Goal: Task Accomplishment & Management: Use online tool/utility

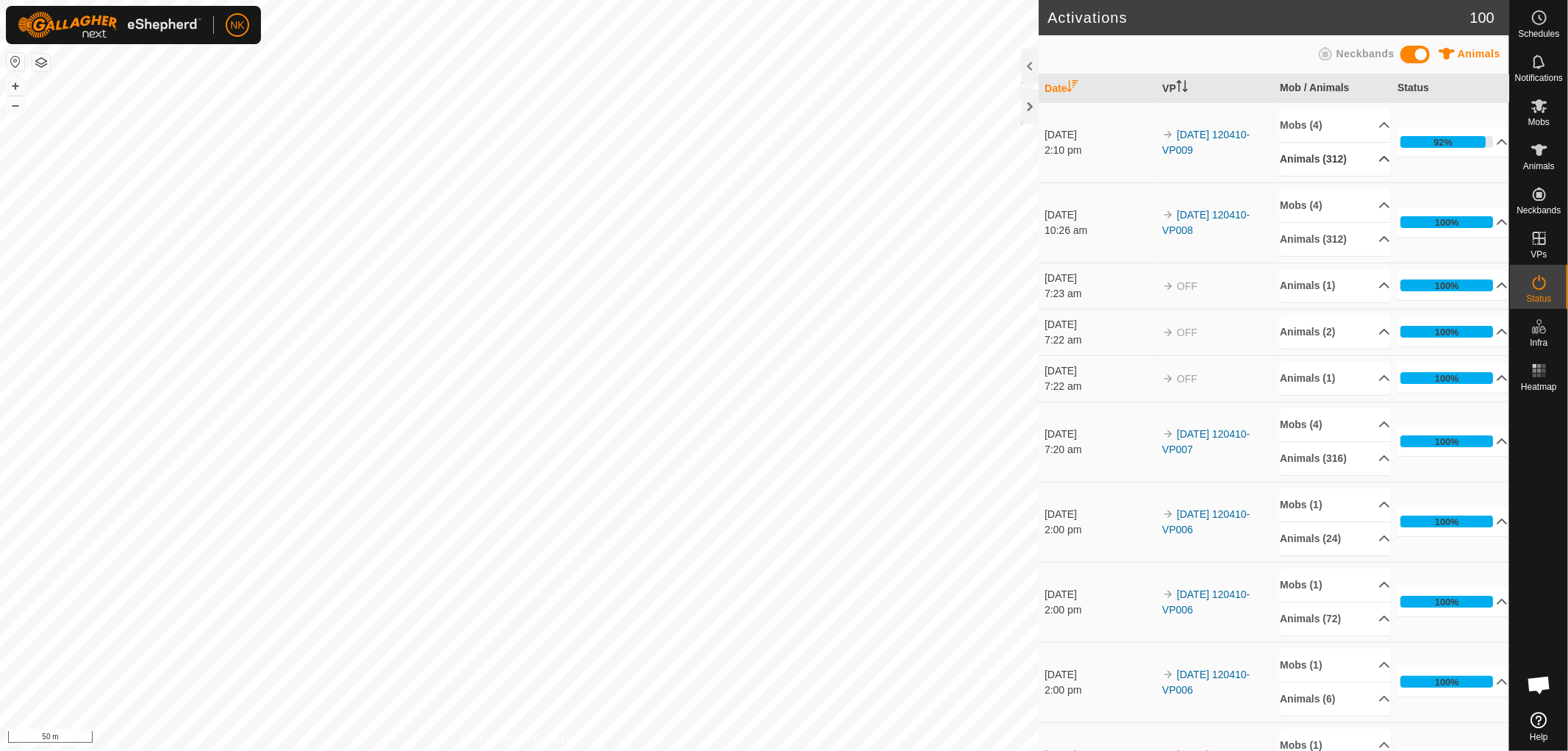
click at [1318, 154] on p-accordion-header "Animals (312)" at bounding box center [1335, 159] width 110 height 33
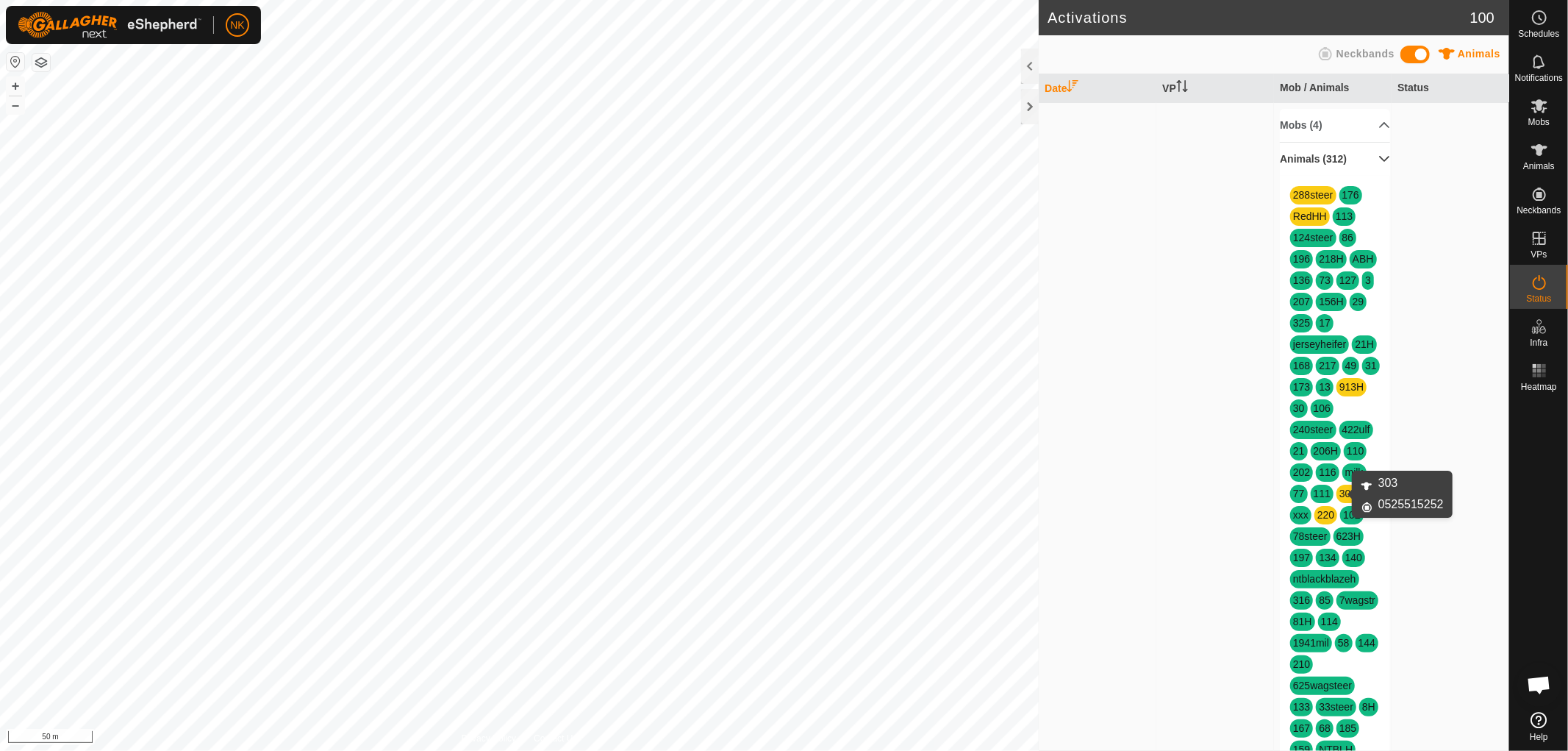
click at [1343, 493] on link "303" at bounding box center [1348, 493] width 17 height 12
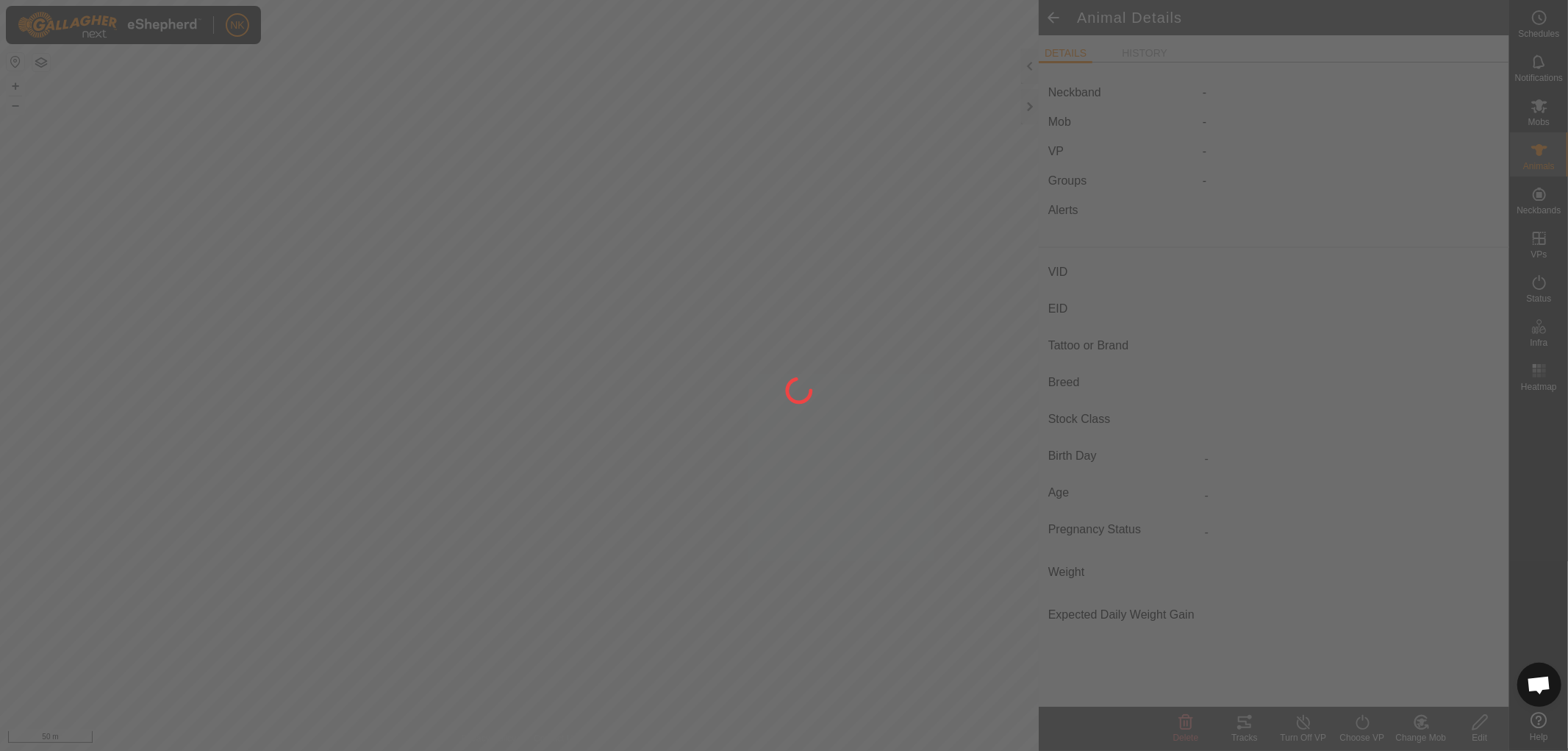
type input "303"
type input "-"
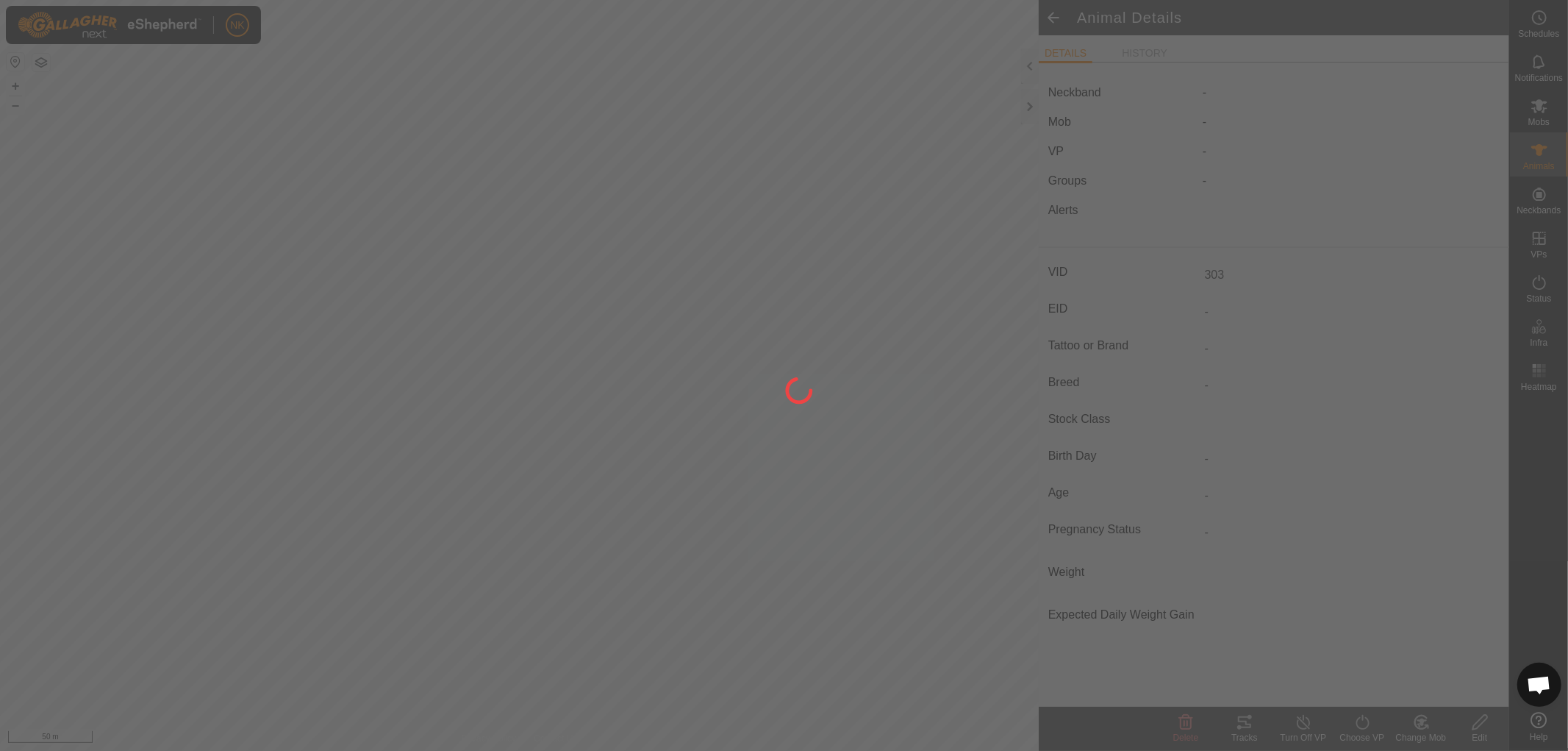
type input "-"
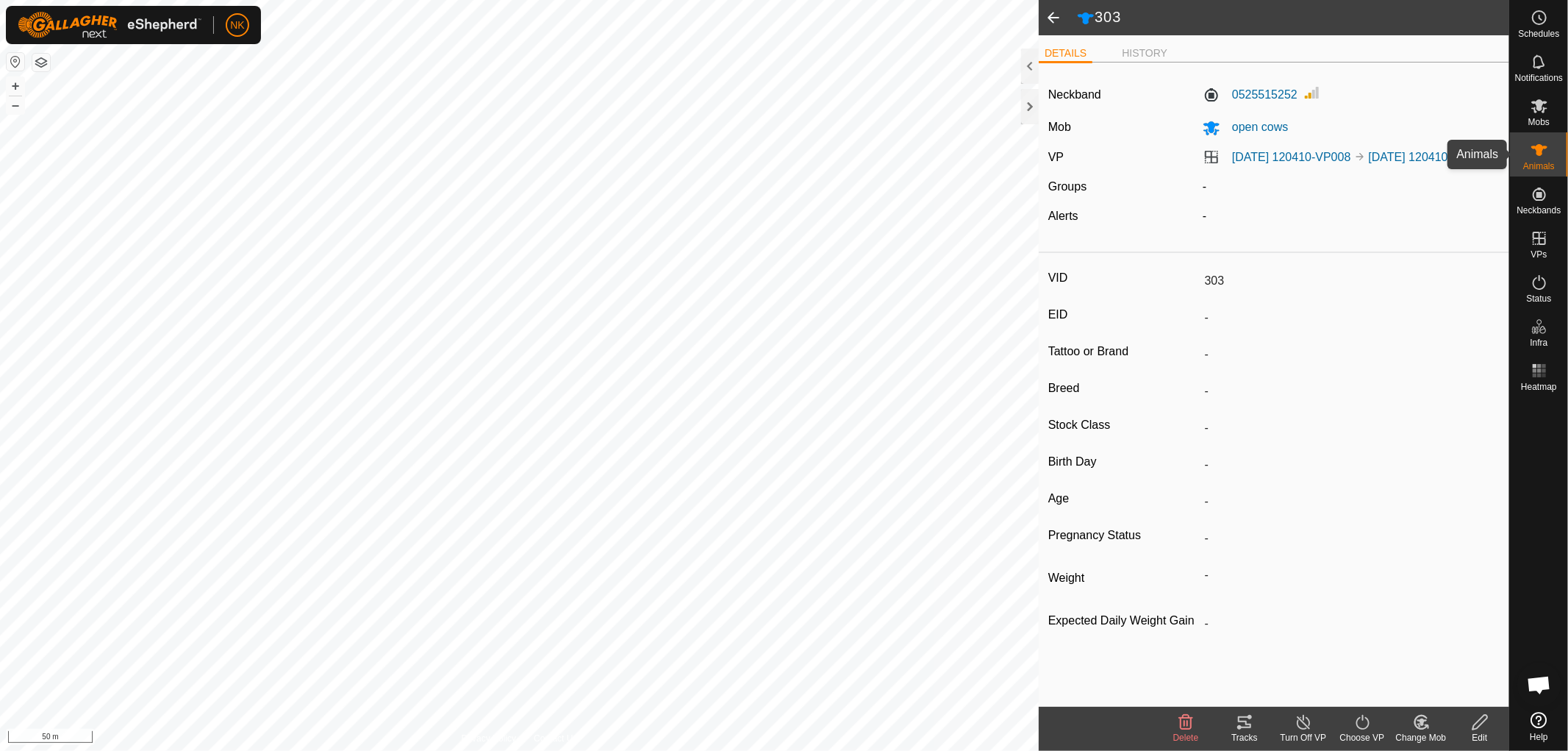
click at [1534, 166] on span "Animals" at bounding box center [1539, 166] width 32 height 8
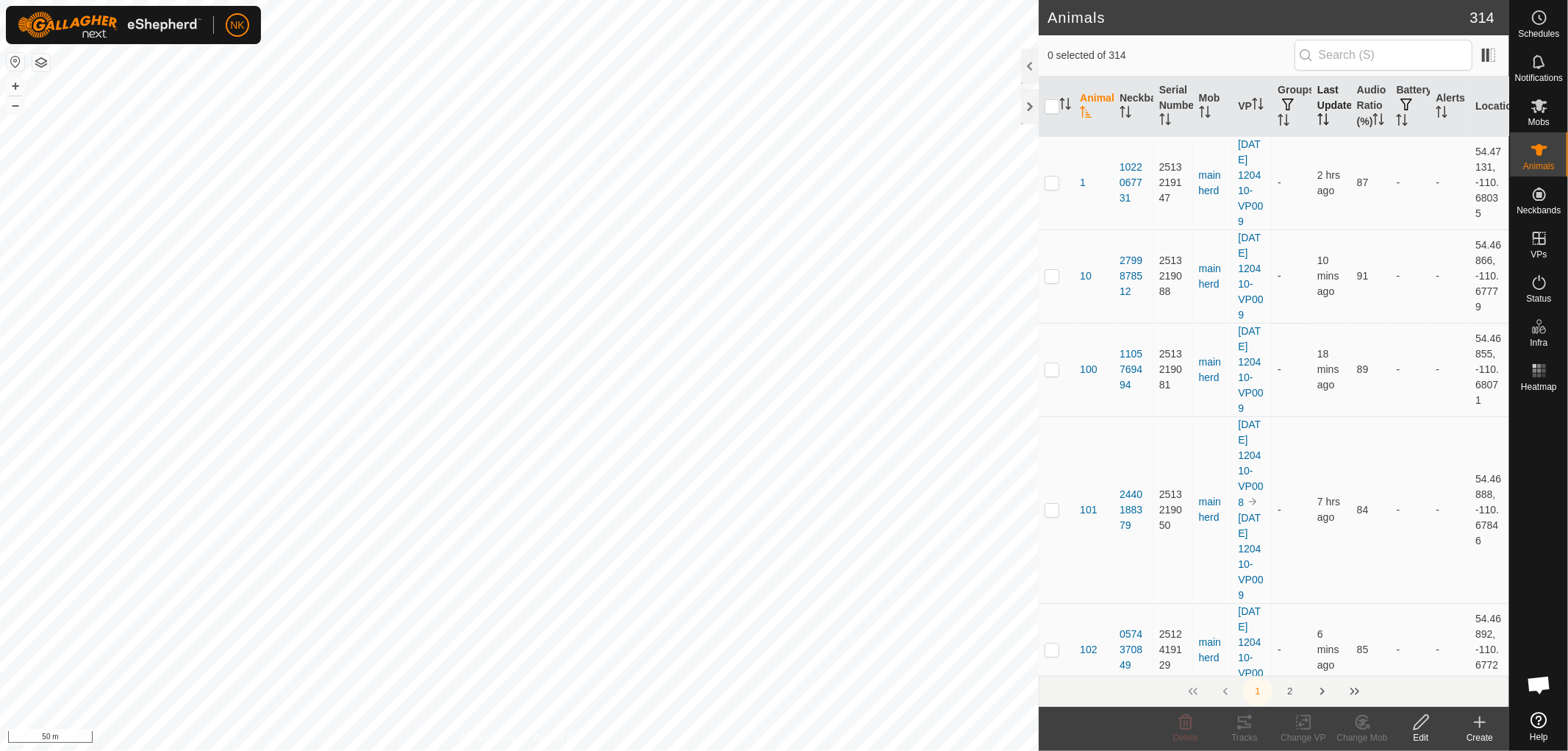
click at [1329, 112] on th "Last Updated" at bounding box center [1331, 107] width 39 height 60
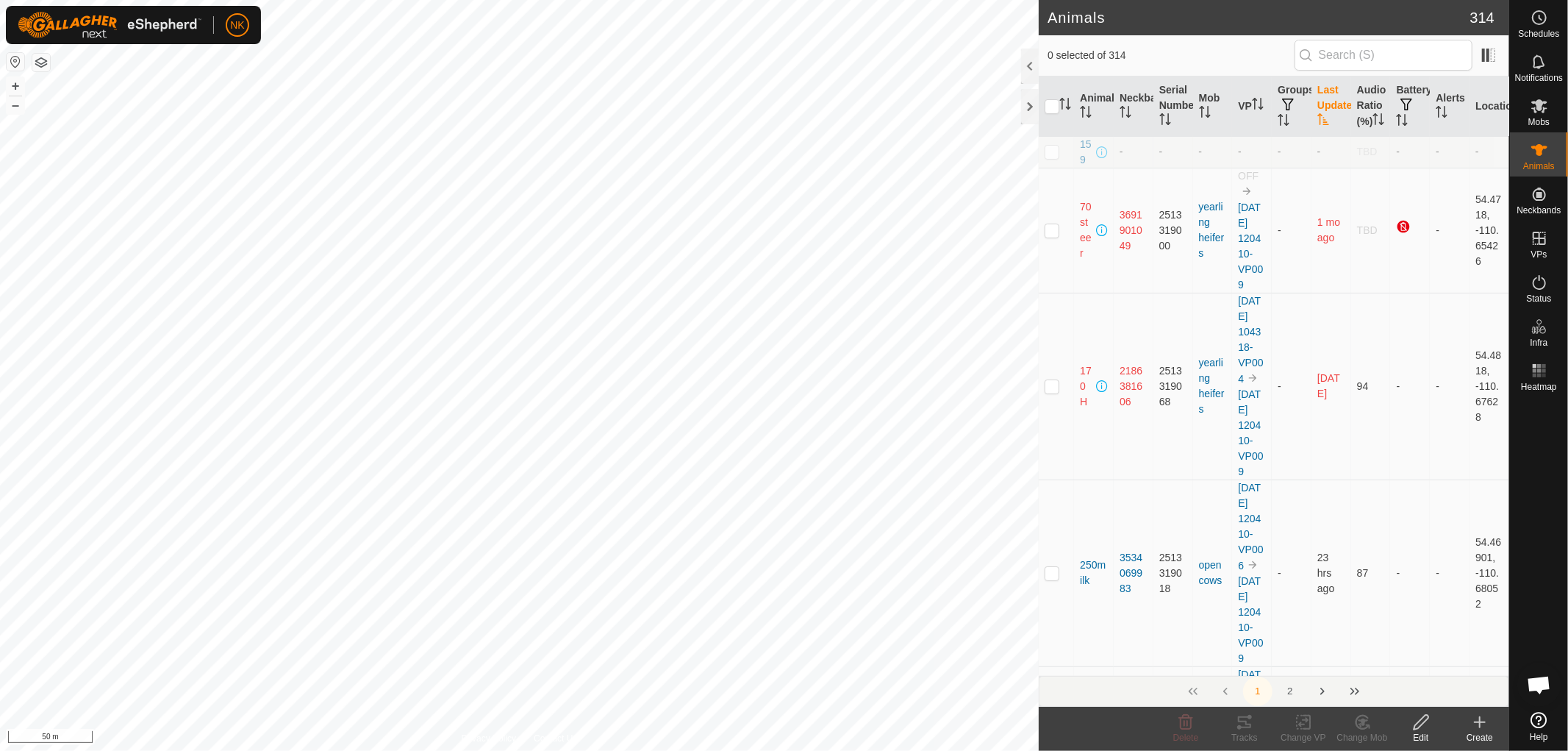
click at [1329, 112] on th "Last Updated" at bounding box center [1331, 107] width 39 height 60
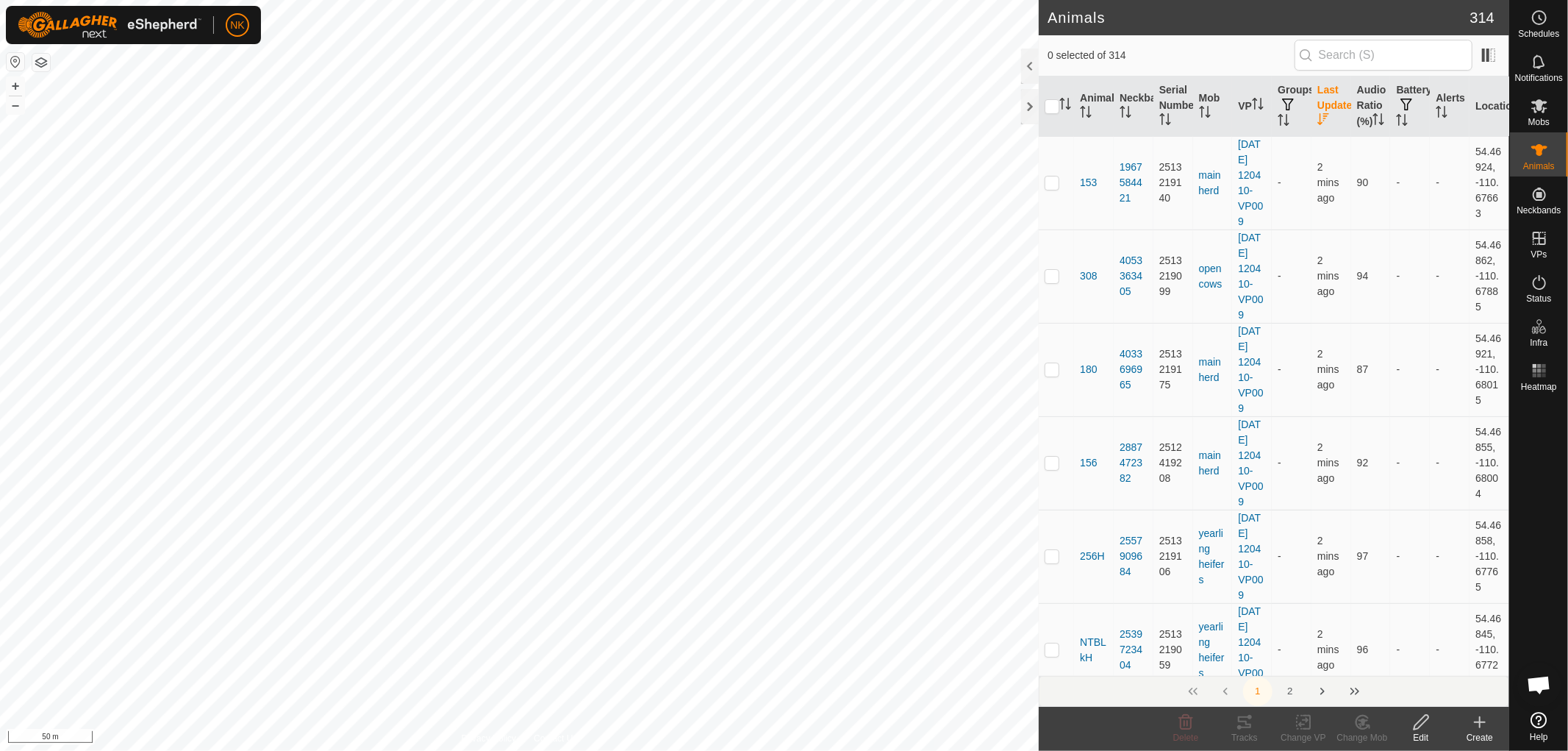
click at [1329, 112] on th "Last Updated" at bounding box center [1331, 107] width 39 height 60
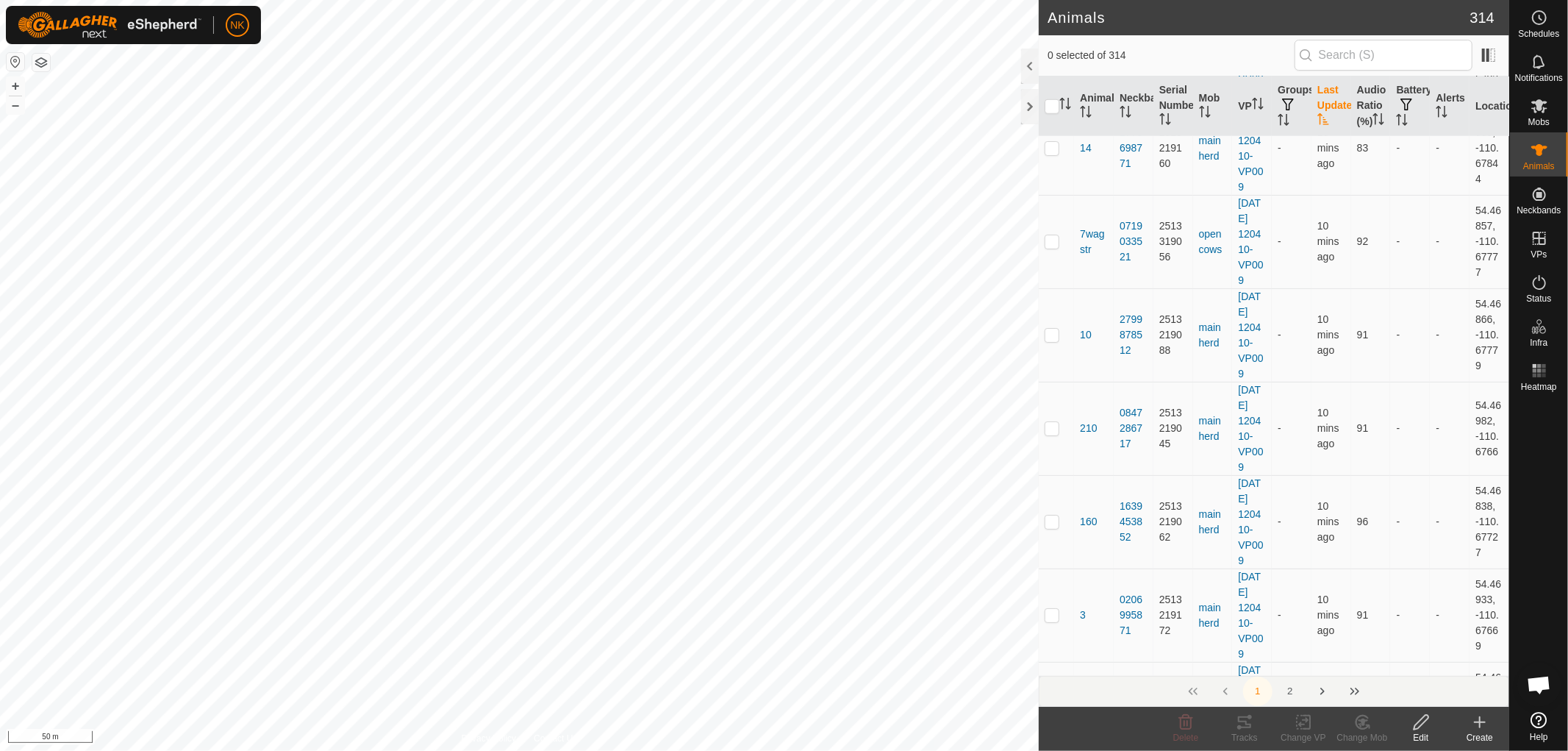
scroll to position [20193, 0]
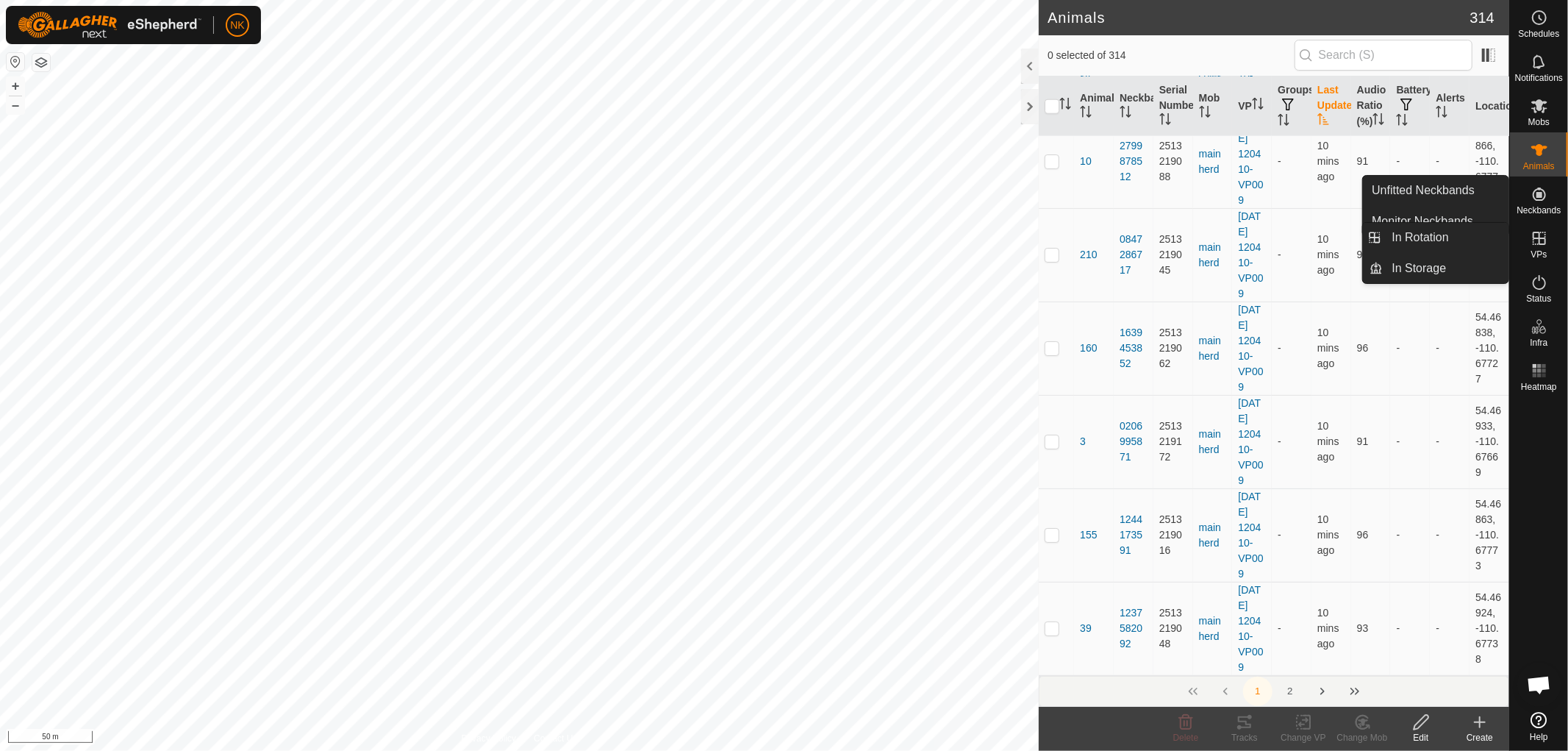
click at [1541, 252] on span "VPs" at bounding box center [1538, 253] width 16 height 8
click at [1435, 239] on link "In Rotation" at bounding box center [1446, 237] width 125 height 29
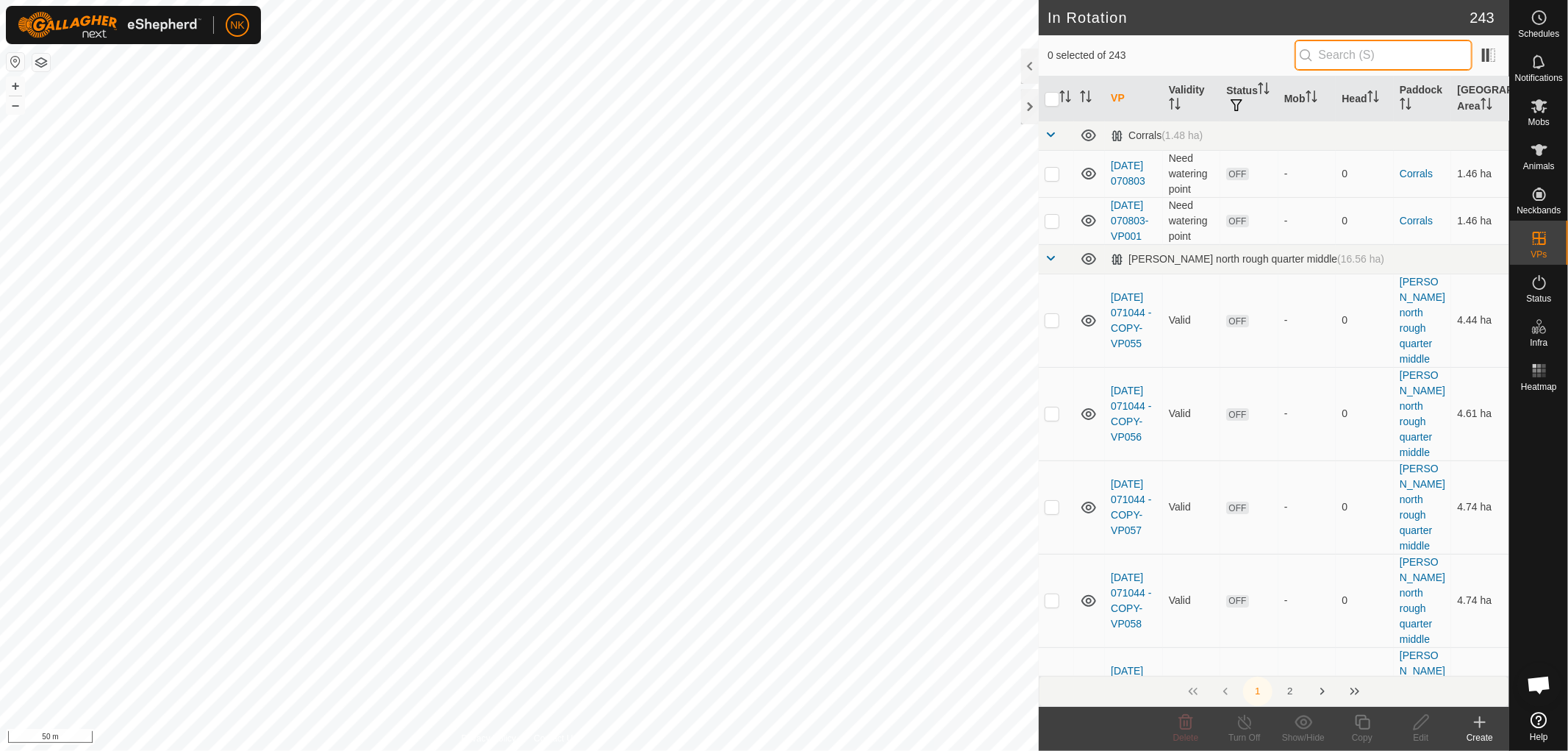
click at [1376, 57] on input "text" at bounding box center [1384, 54] width 178 height 31
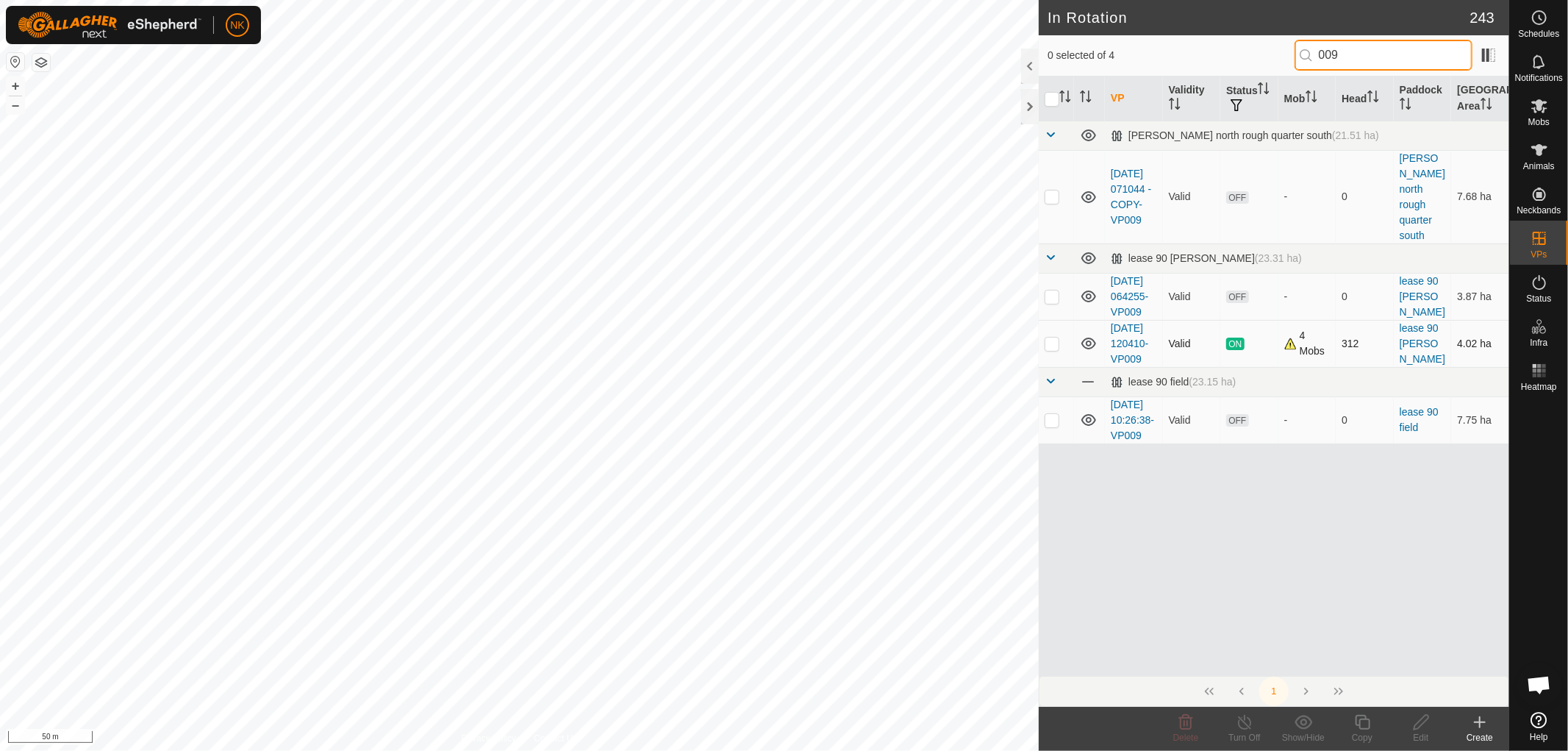
type input "009"
click at [1049, 349] on p-checkbox at bounding box center [1052, 343] width 15 height 12
checkbox input "true"
click at [1364, 718] on icon at bounding box center [1362, 722] width 15 height 15
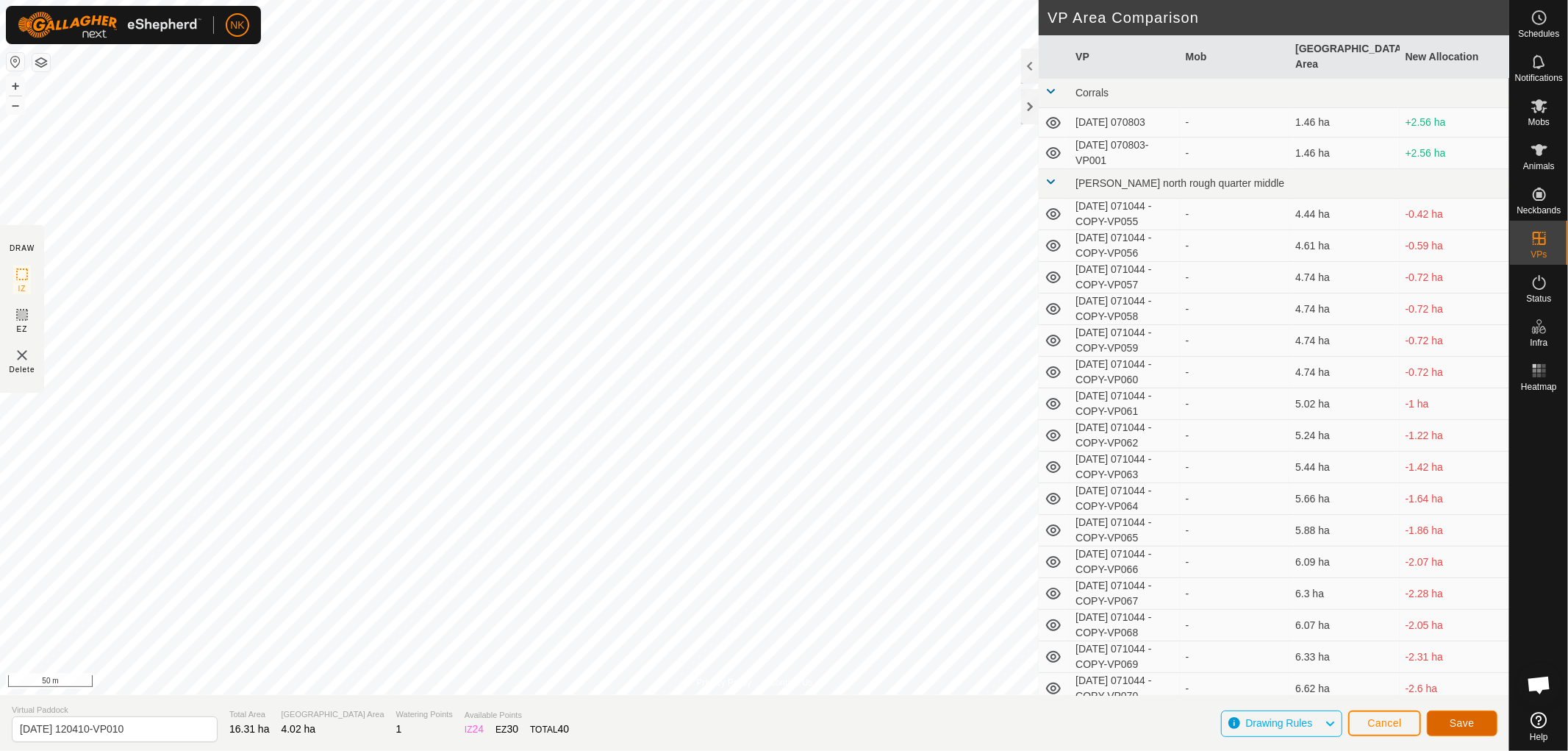
click at [1456, 717] on span "Save" at bounding box center [1461, 723] width 25 height 12
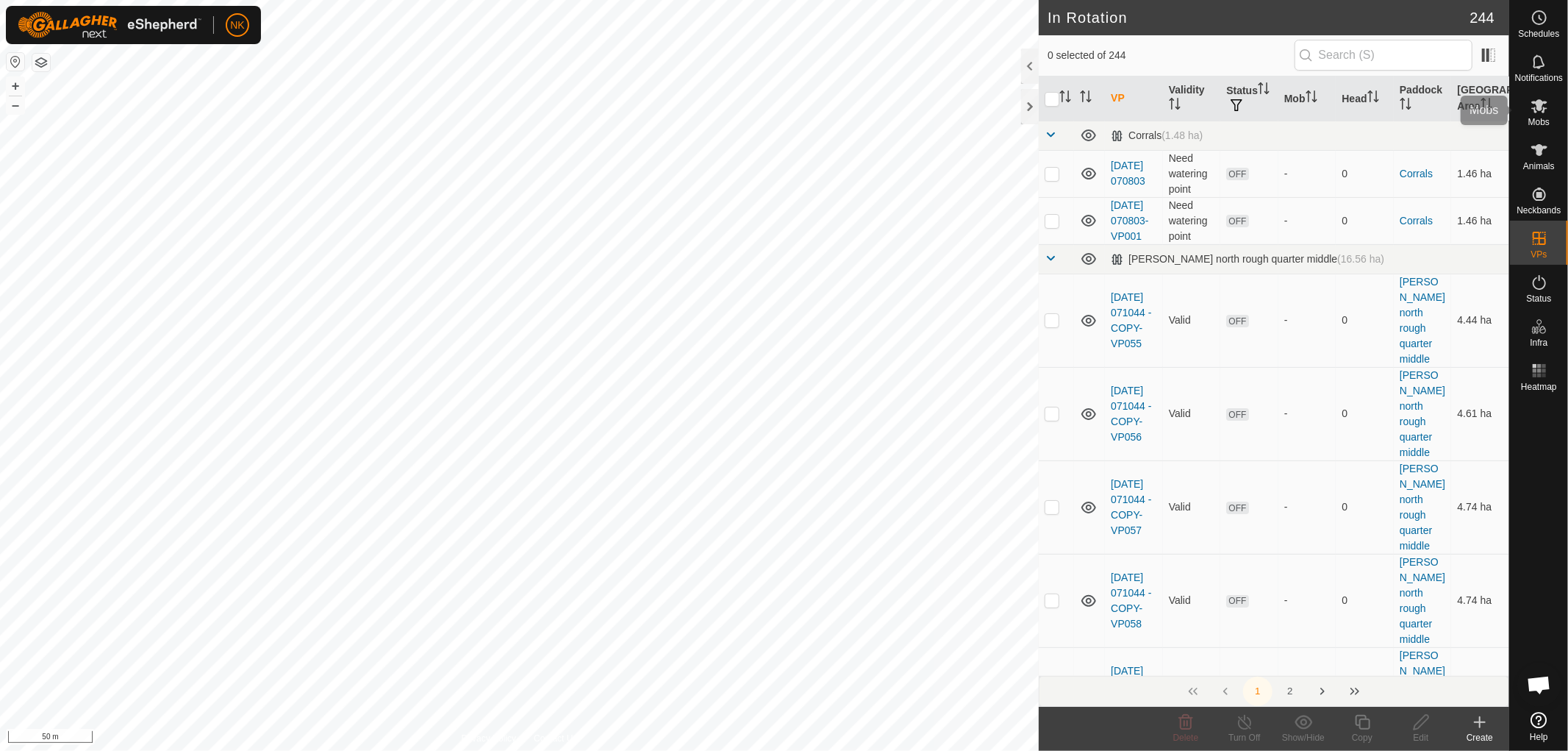
drag, startPoint x: 1540, startPoint y: 113, endPoint x: 1526, endPoint y: 116, distance: 14.3
click at [1540, 113] on icon at bounding box center [1539, 106] width 18 height 18
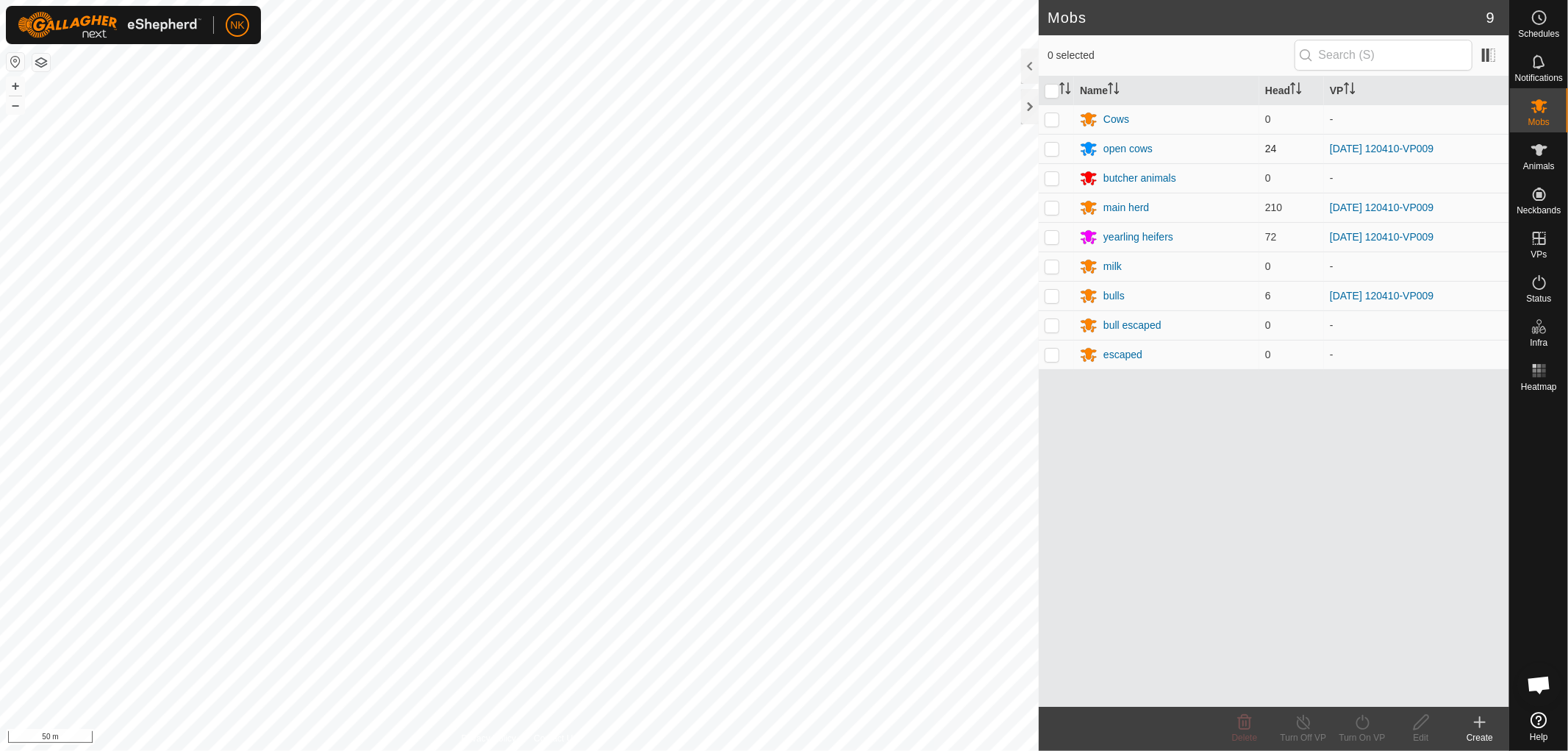
click at [1060, 151] on td at bounding box center [1057, 148] width 36 height 29
checkbox input "true"
click at [1055, 209] on p-checkbox at bounding box center [1052, 207] width 15 height 12
checkbox input "true"
click at [1050, 240] on p-checkbox at bounding box center [1052, 237] width 15 height 12
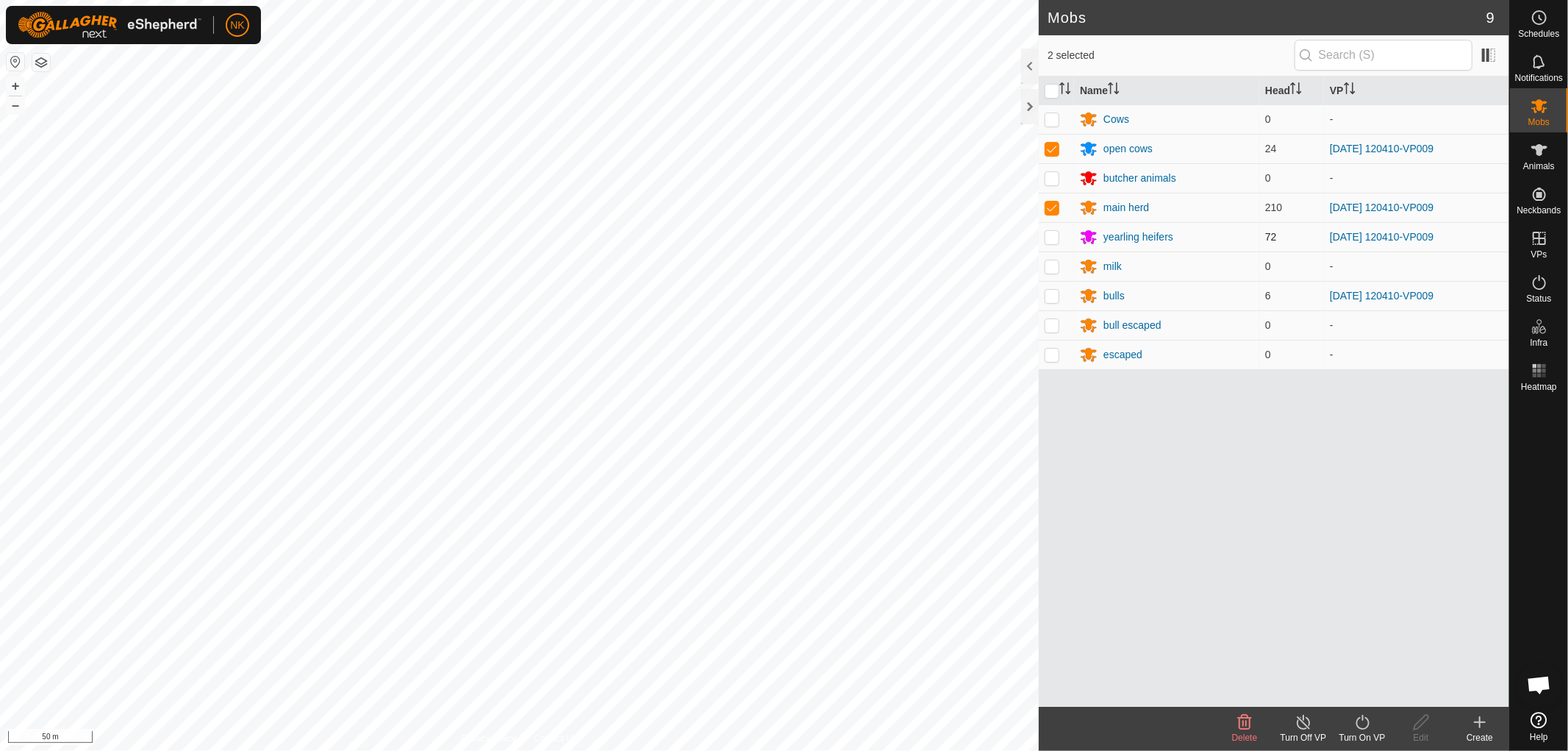
checkbox input "true"
click at [1059, 302] on td at bounding box center [1057, 295] width 36 height 29
checkbox input "true"
click at [1368, 729] on icon at bounding box center [1362, 722] width 19 height 18
click at [1345, 699] on link "Now" at bounding box center [1406, 689] width 146 height 29
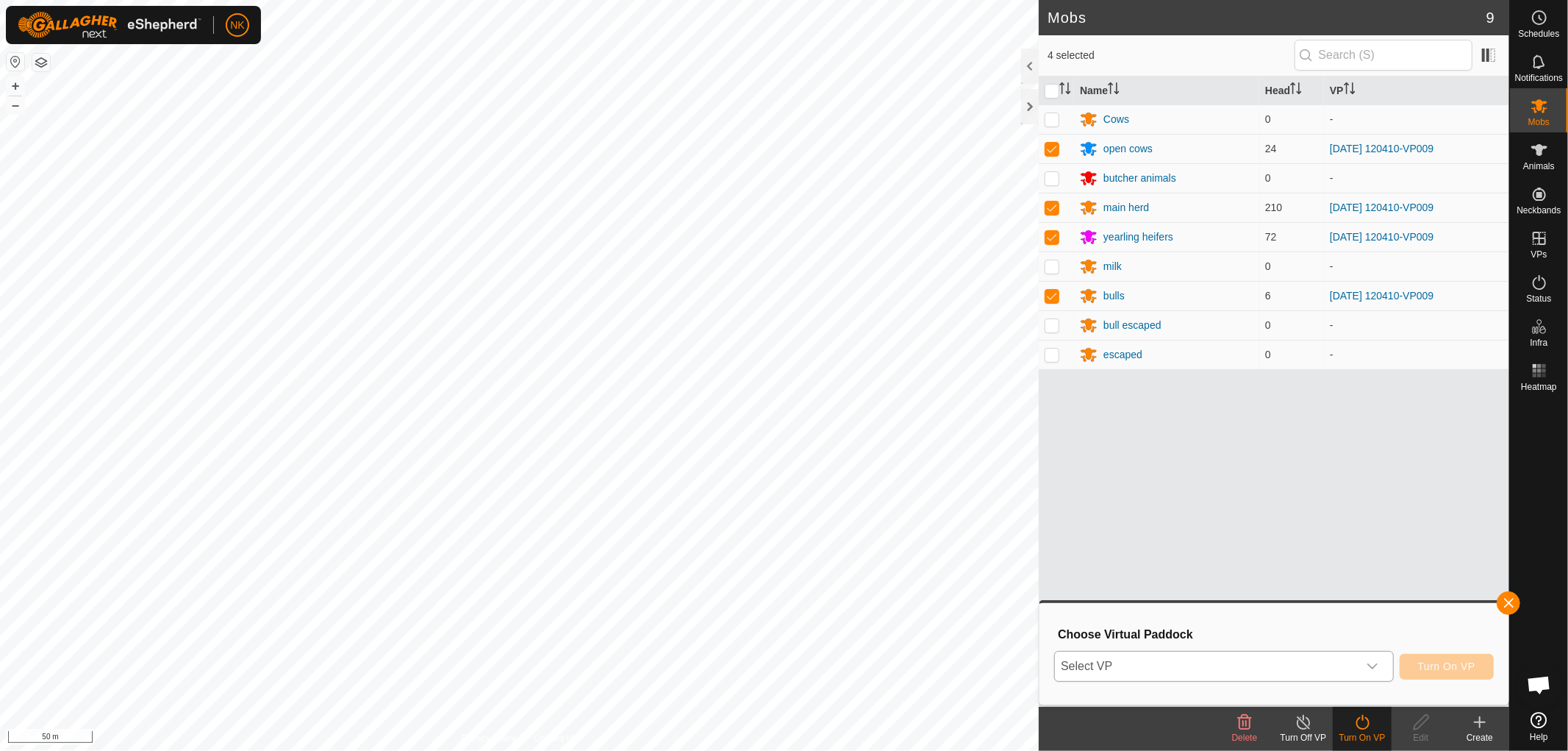
click at [1212, 662] on span "Select VP" at bounding box center [1206, 666] width 303 height 29
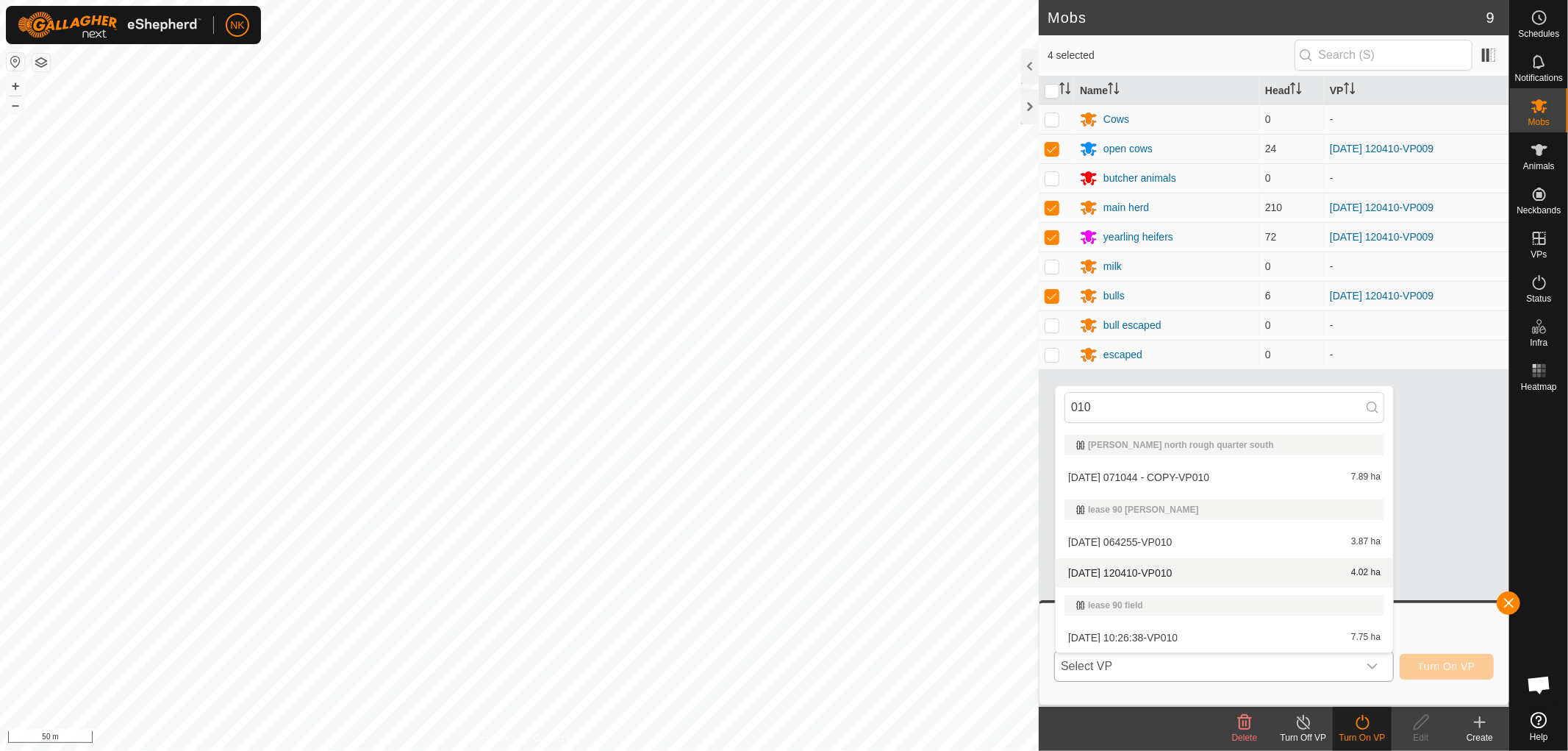
type input "010"
click at [1149, 572] on li "[DATE] 120410-VP010 4.02 ha" at bounding box center [1224, 572] width 338 height 29
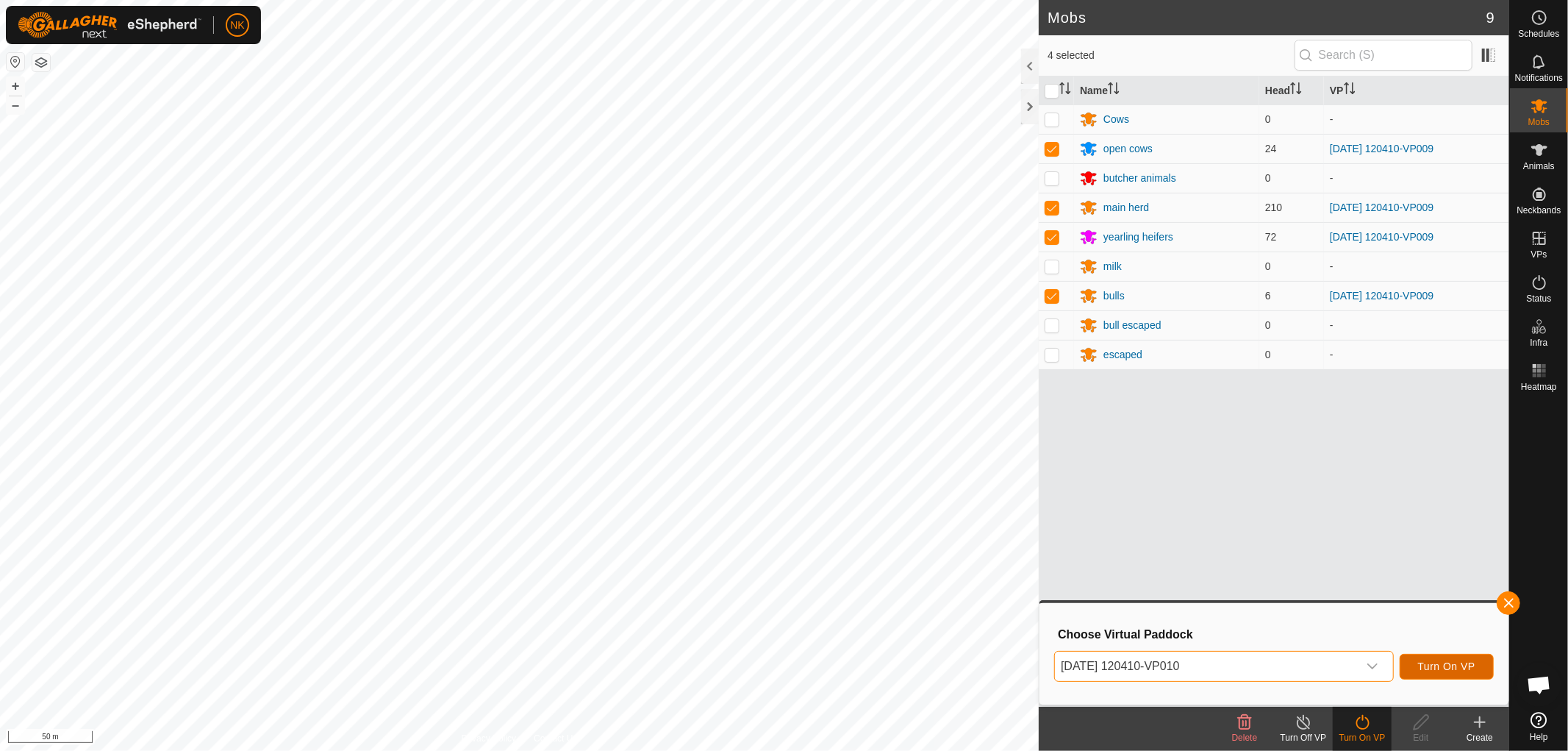
click at [1443, 658] on button "Turn On VP" at bounding box center [1446, 667] width 94 height 26
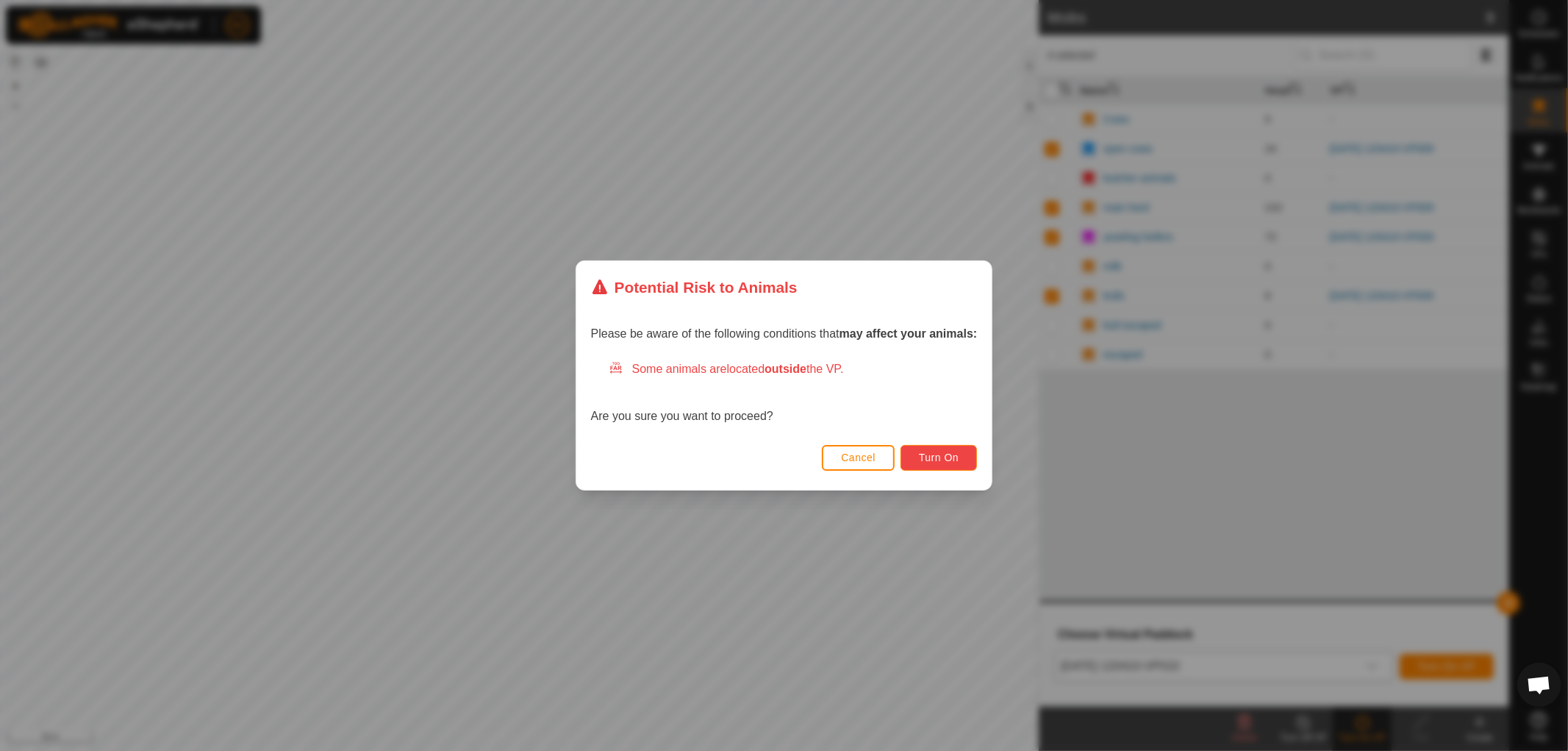
click at [948, 457] on span "Turn On" at bounding box center [939, 457] width 39 height 12
